Goal: Information Seeking & Learning: Learn about a topic

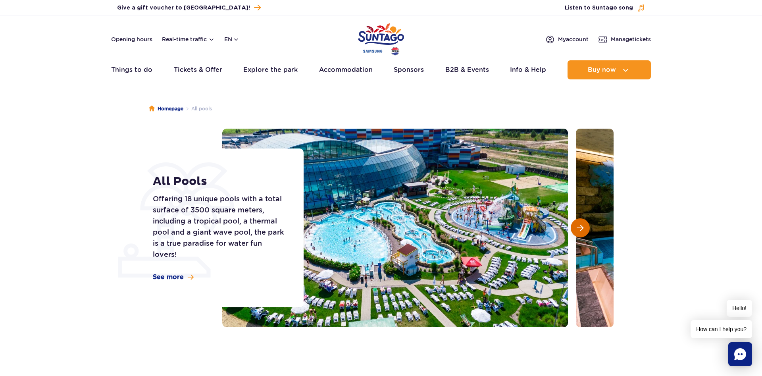
click at [586, 227] on button "Next slide" at bounding box center [580, 227] width 19 height 19
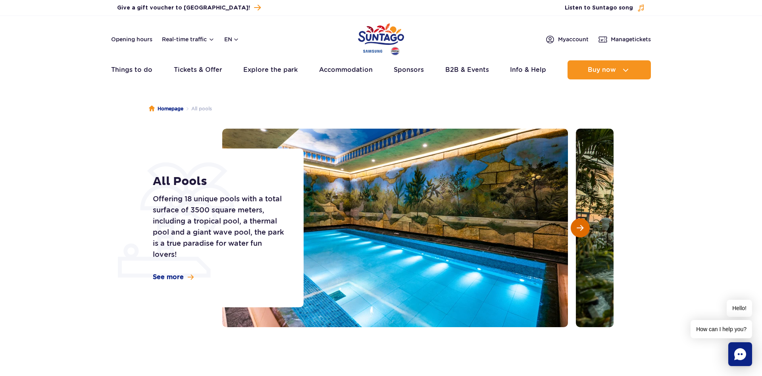
click at [585, 226] on button "Next slide" at bounding box center [580, 227] width 19 height 19
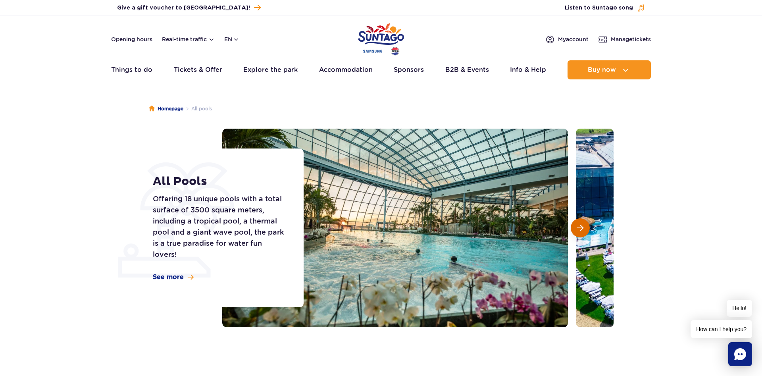
click at [585, 226] on button "Next slide" at bounding box center [580, 227] width 19 height 19
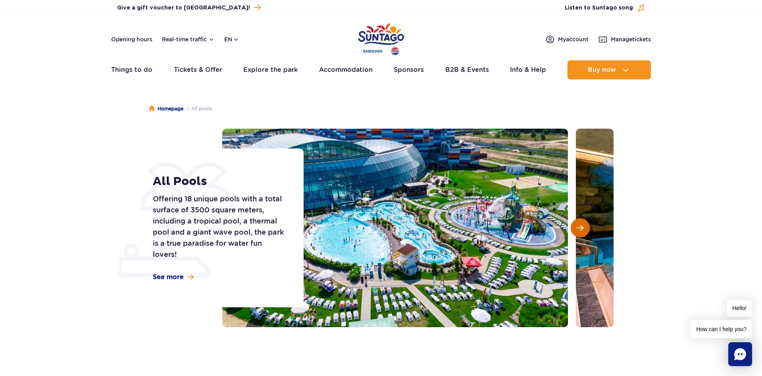
click at [584, 226] on button "Next slide" at bounding box center [580, 227] width 19 height 19
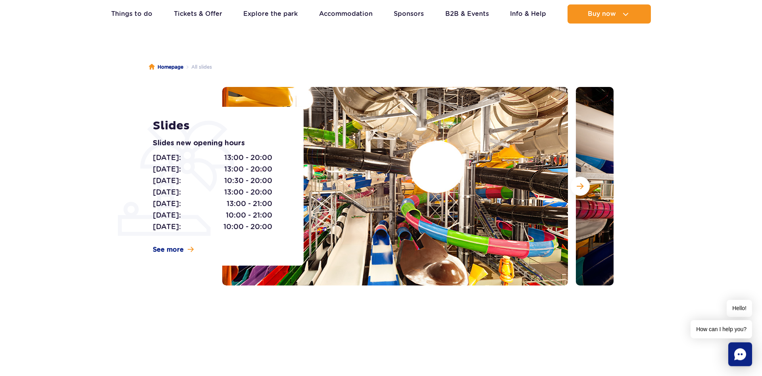
scroll to position [41, 0]
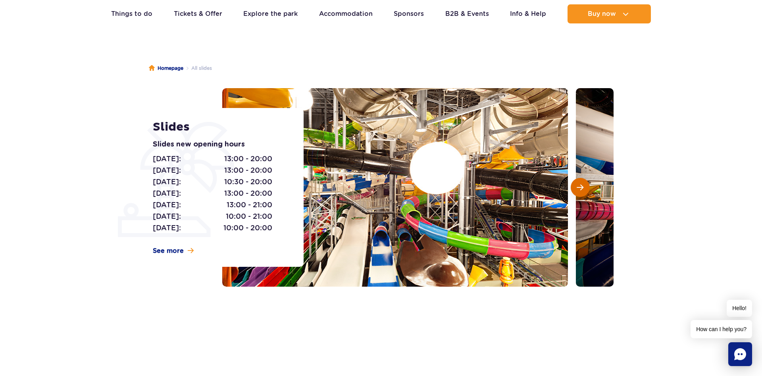
click at [577, 187] on button "Next slide" at bounding box center [580, 187] width 19 height 19
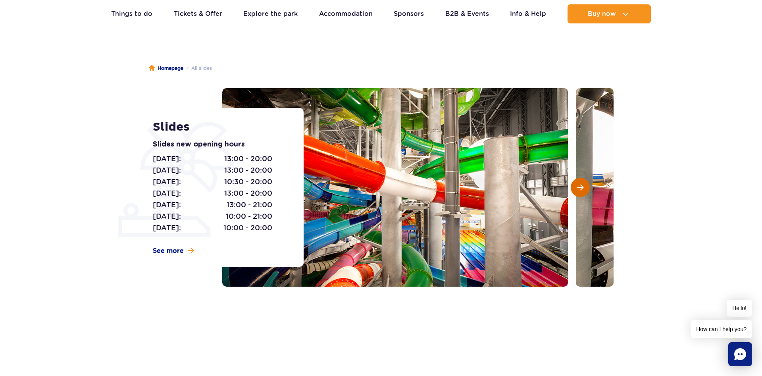
click at [577, 187] on button "Next slide" at bounding box center [580, 187] width 19 height 19
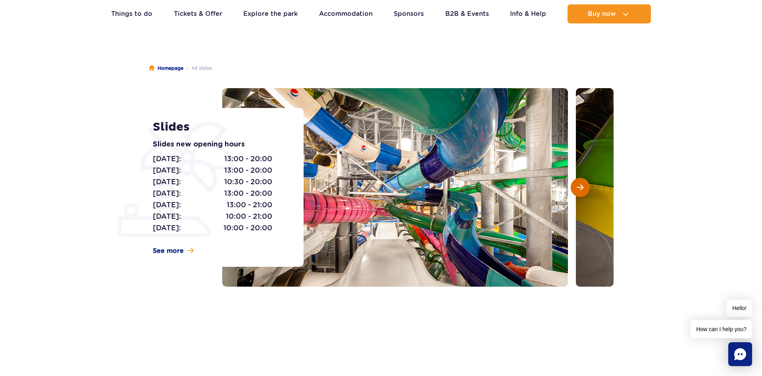
click at [577, 187] on button "Next slide" at bounding box center [580, 187] width 19 height 19
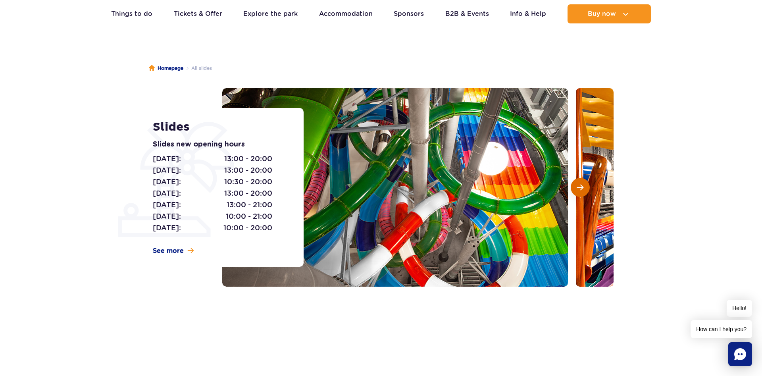
click at [577, 187] on button "Next slide" at bounding box center [580, 187] width 19 height 19
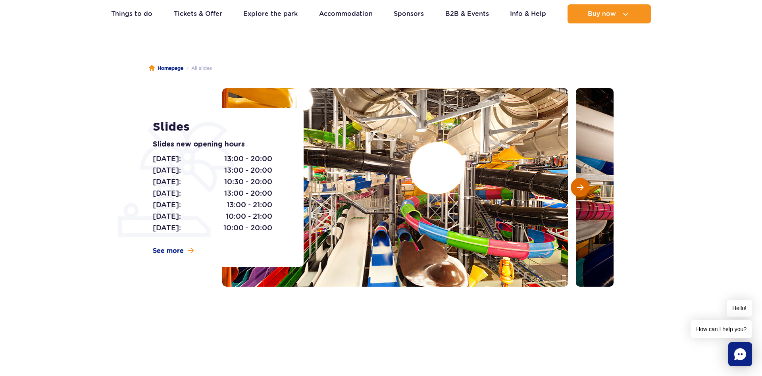
click at [577, 187] on button "Next slide" at bounding box center [580, 187] width 19 height 19
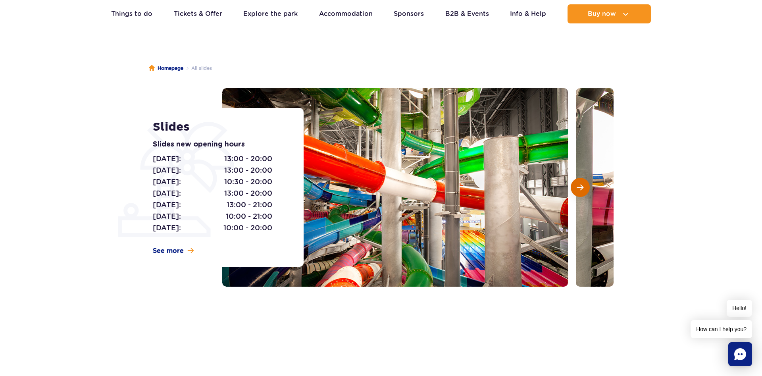
click at [577, 187] on button "Next slide" at bounding box center [580, 187] width 19 height 19
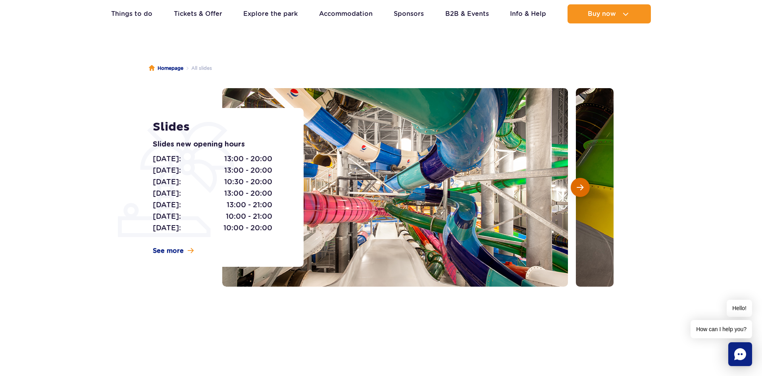
click at [577, 187] on button "Next slide" at bounding box center [580, 187] width 19 height 19
